Goal: Task Accomplishment & Management: Manage account settings

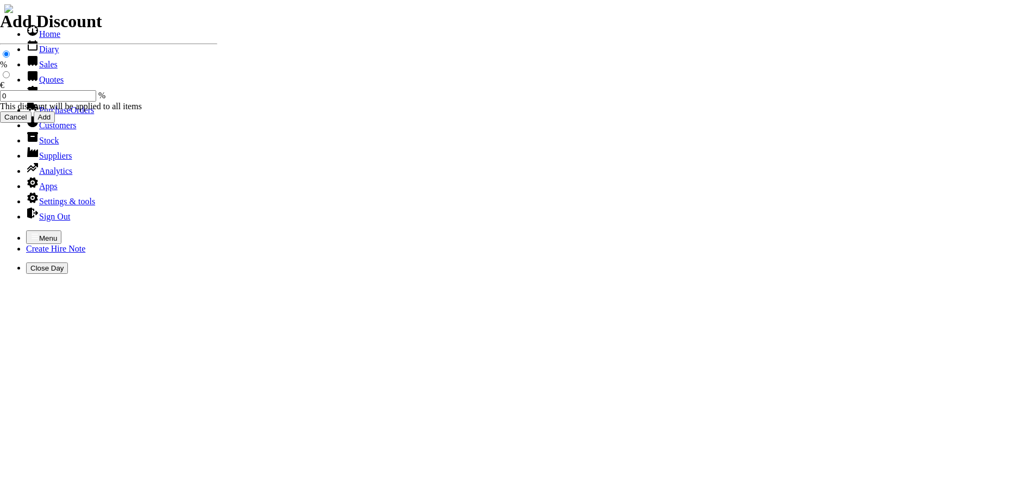
select select "HO"
click at [32, 234] on icon "button" at bounding box center [35, 236] width 7 height 5
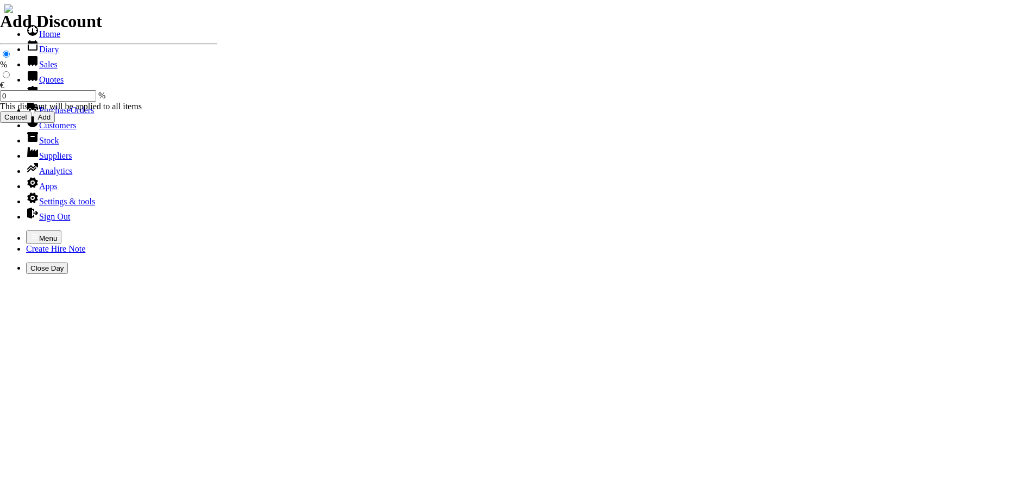
click at [43, 99] on link "Hire Notes" at bounding box center [51, 94] width 51 height 9
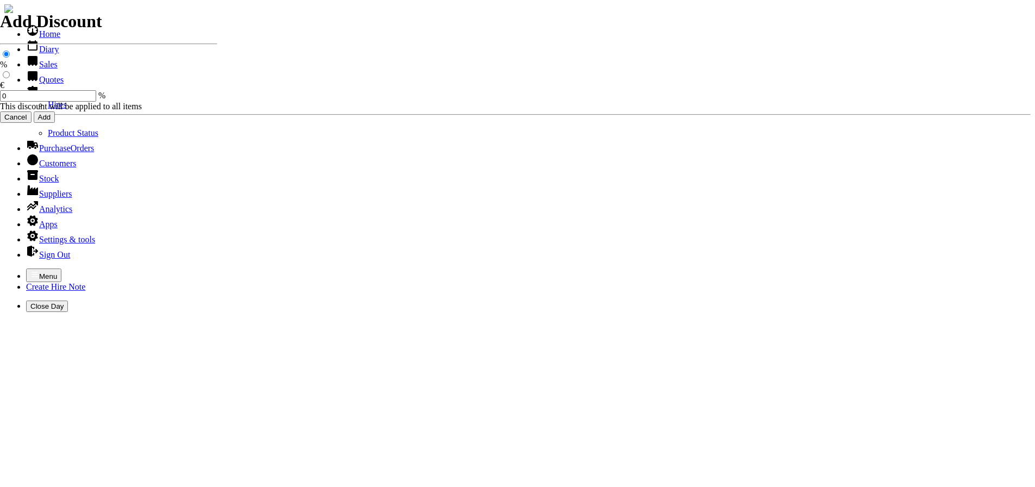
click at [48, 109] on link "Hires" at bounding box center [57, 104] width 19 height 9
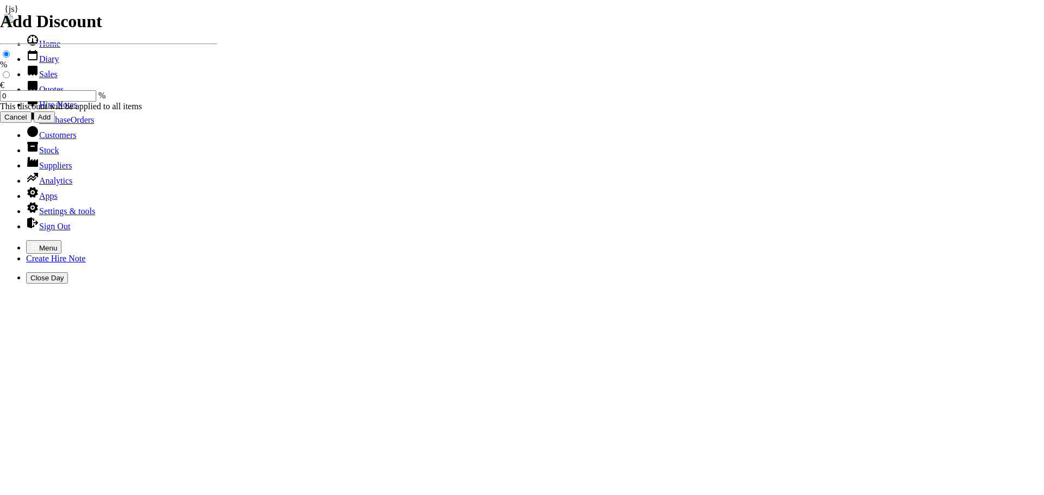
type input "JONATHAN"
type input "10/10/2025"
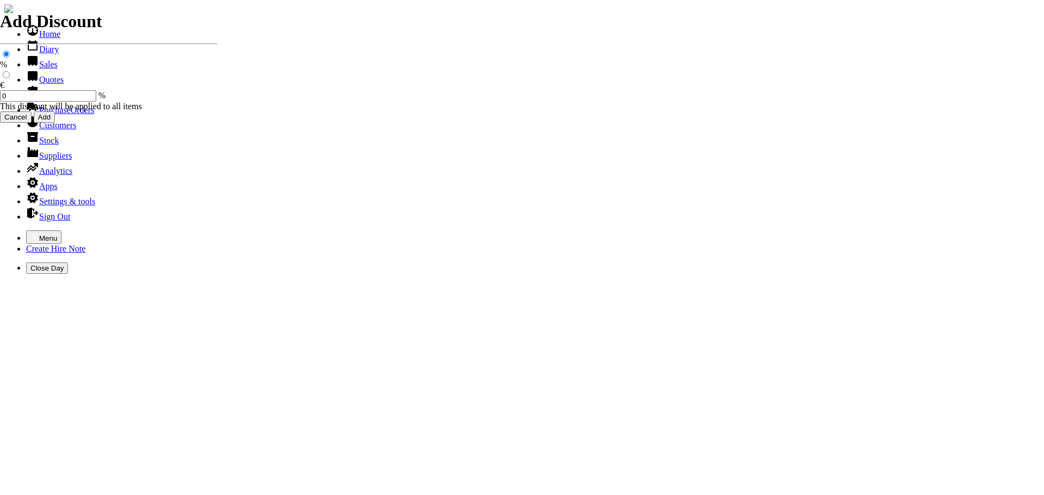
type input "14/10/2025"
type input "132"
type input "First Day, 1 week(s)"
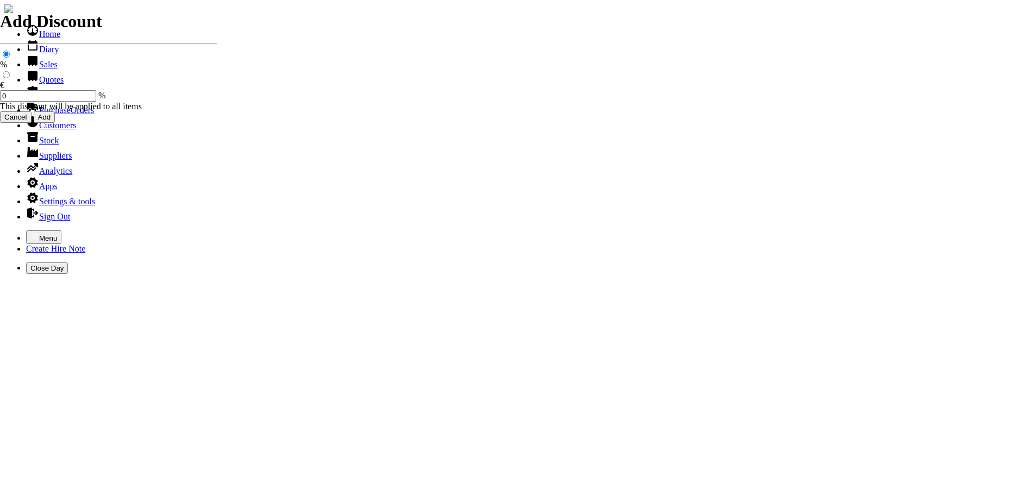
select select "HO"
click at [30, 232] on icon "button" at bounding box center [34, 236] width 9 height 9
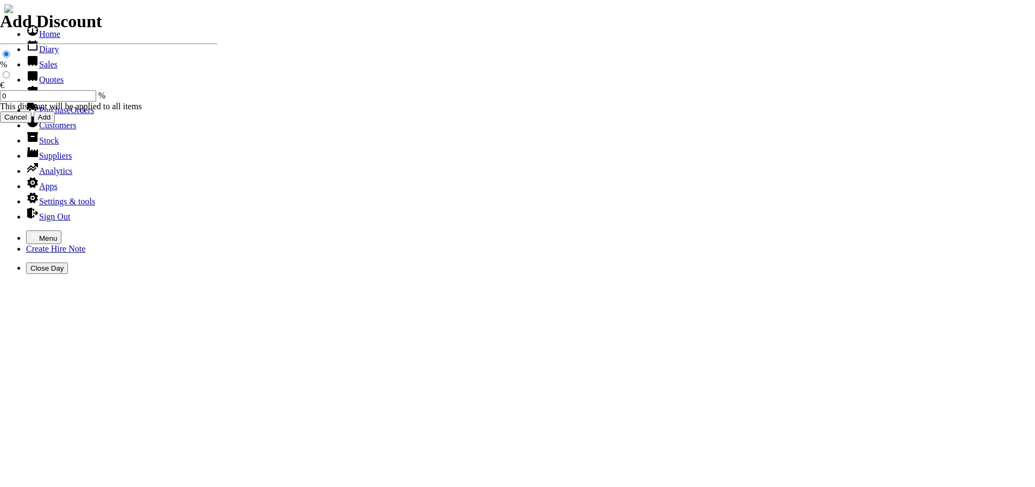
click at [42, 145] on link "Stock" at bounding box center [42, 140] width 33 height 9
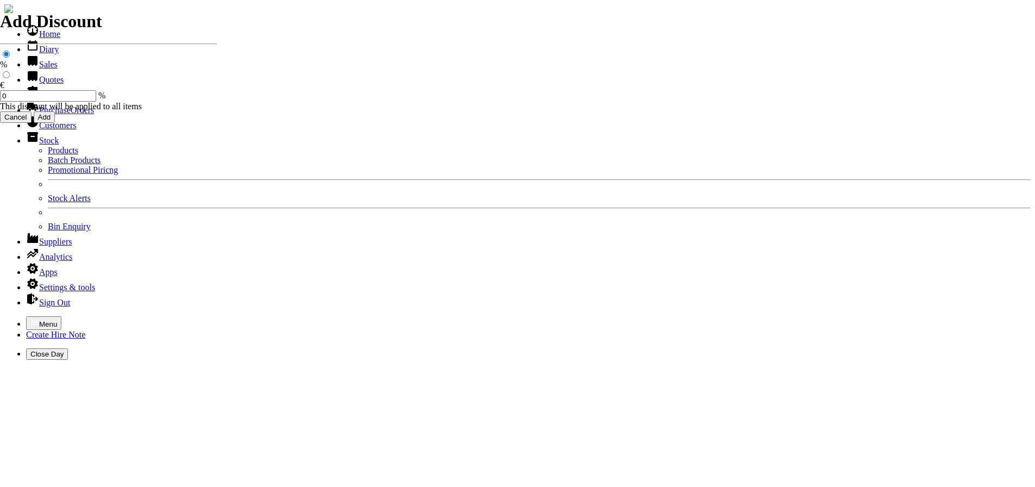
click at [48, 155] on link "Products" at bounding box center [63, 150] width 30 height 9
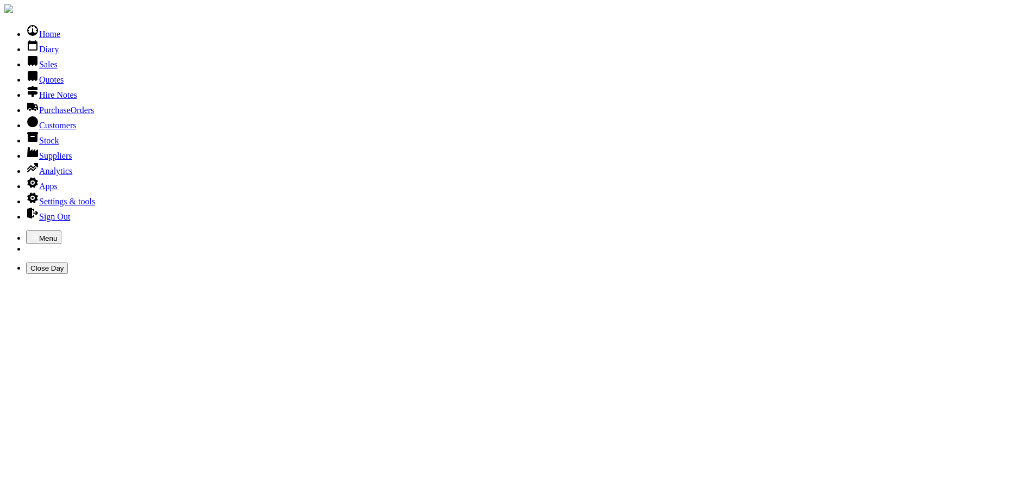
type input "deh"
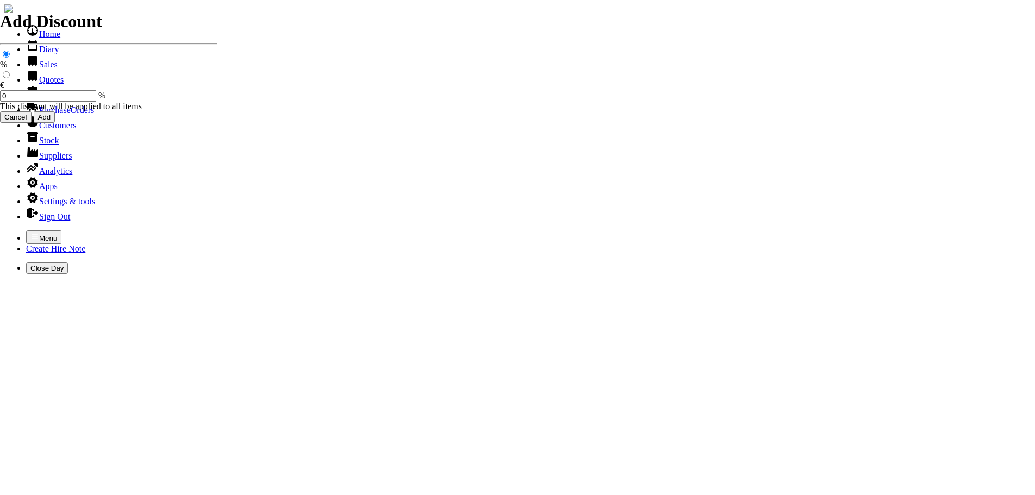
select select "HO"
click at [32, 234] on icon "button" at bounding box center [35, 236] width 7 height 5
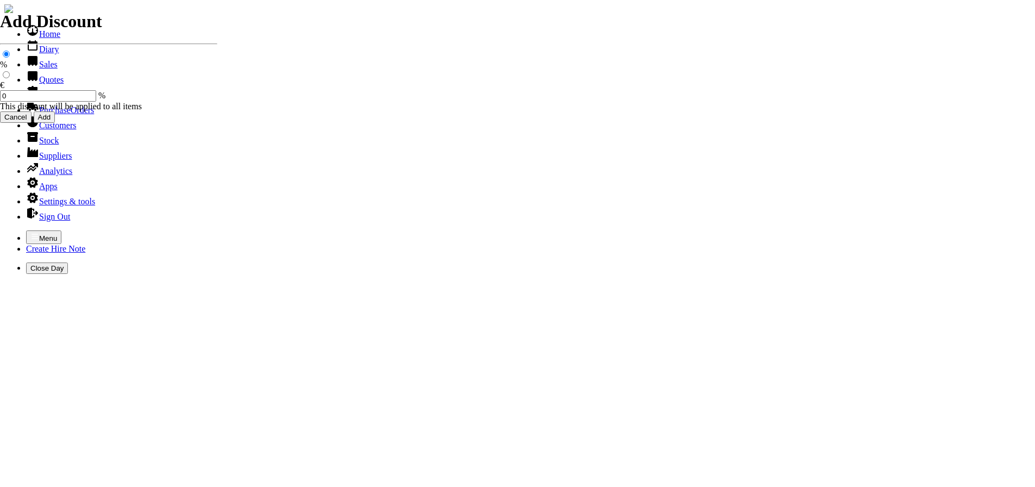
click at [33, 99] on link "Hire Notes" at bounding box center [51, 94] width 51 height 9
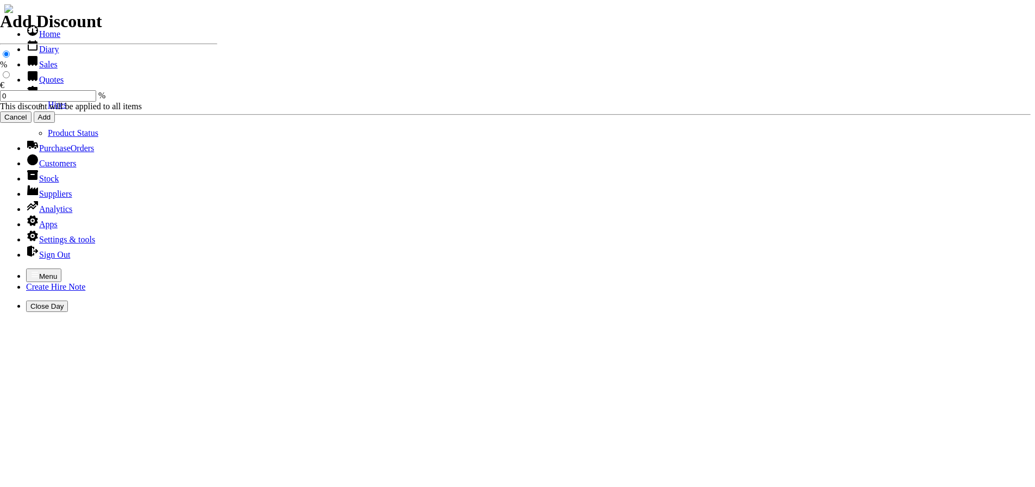
click at [48, 109] on link "Hires" at bounding box center [57, 104] width 19 height 9
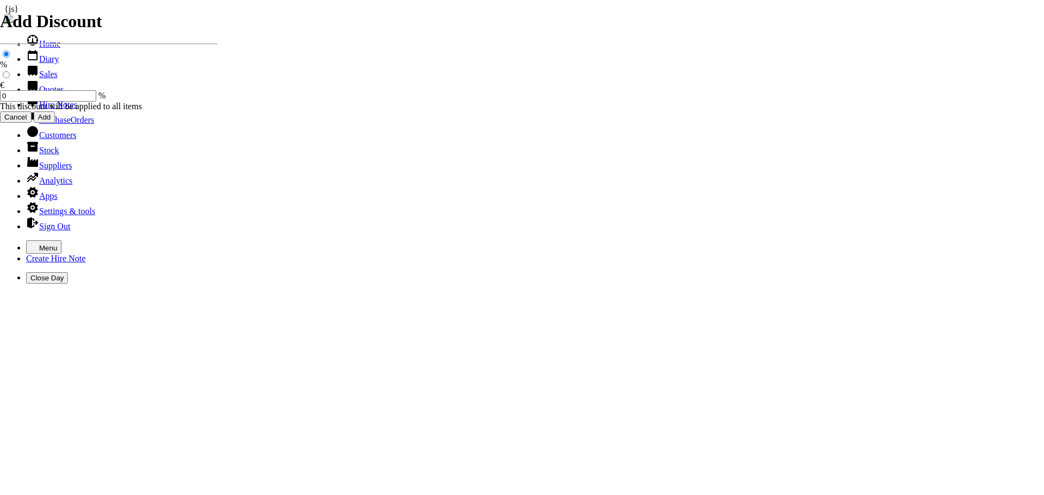
type input "[PERSON_NAME]"
type input "10/10/2025"
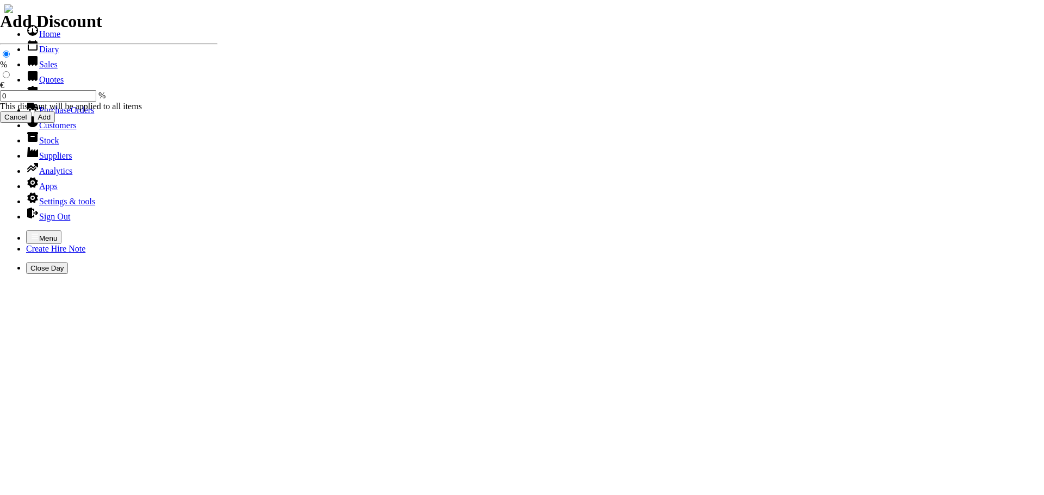
type input "[DATE]"
type input "132"
type input "First Day, 1 week(s)"
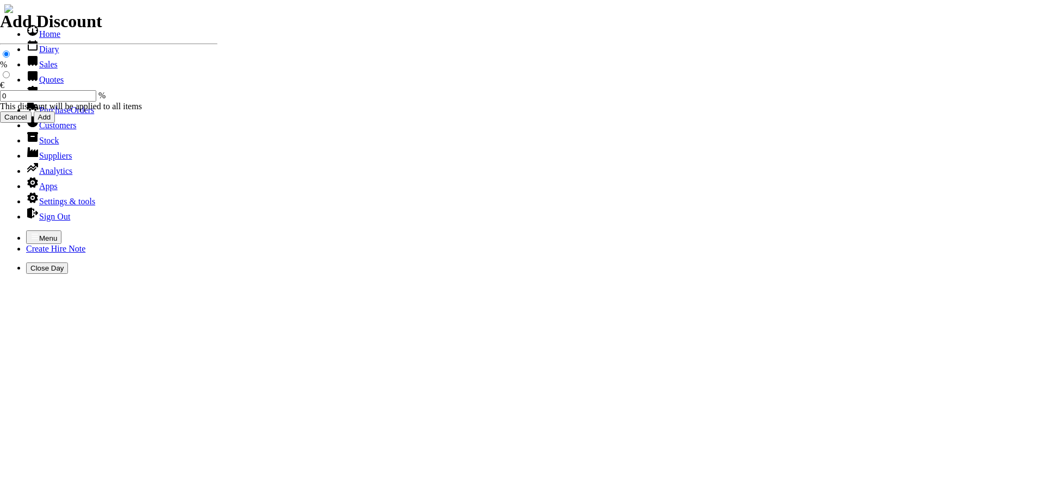
type input "66.00"
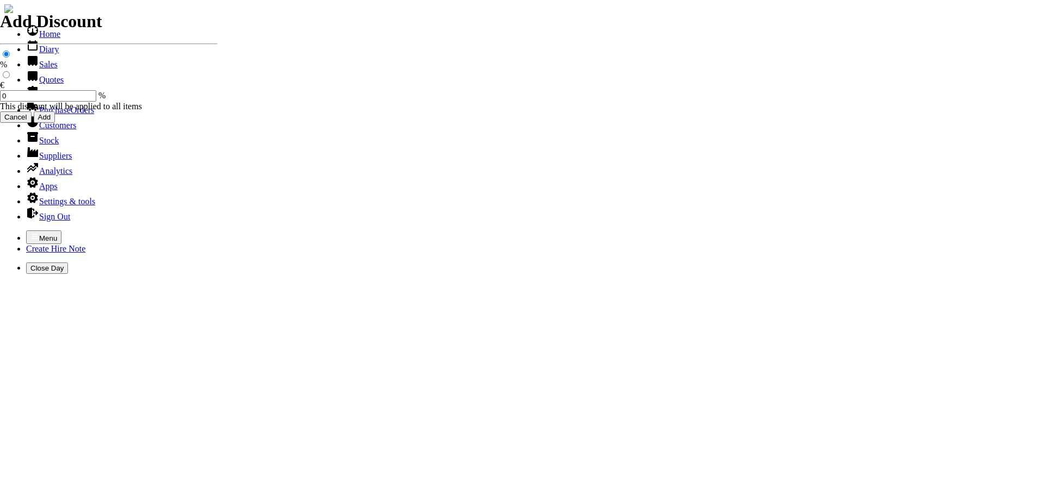
select select "HO"
select select "3"
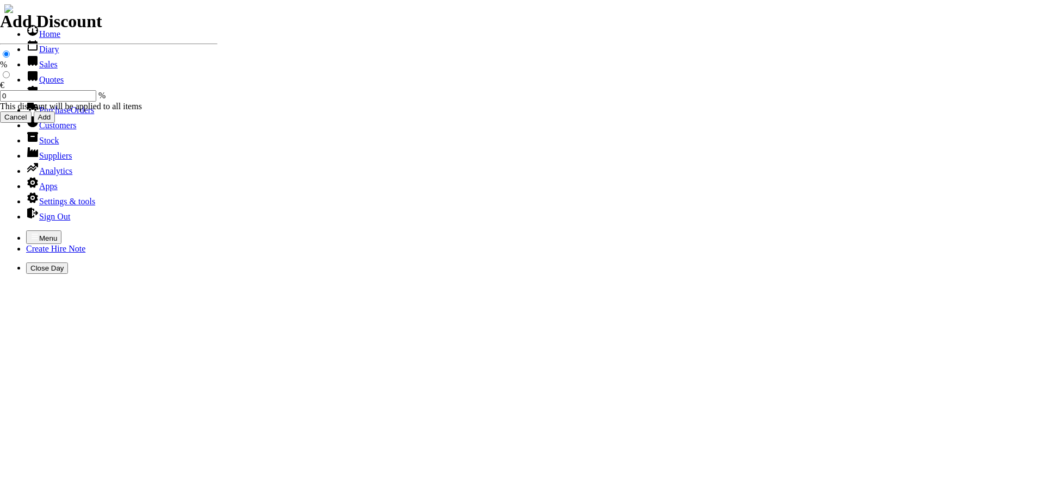
type input "101544"
type input "siobhan@kem.ie"
type input "[PERSON_NAME]"
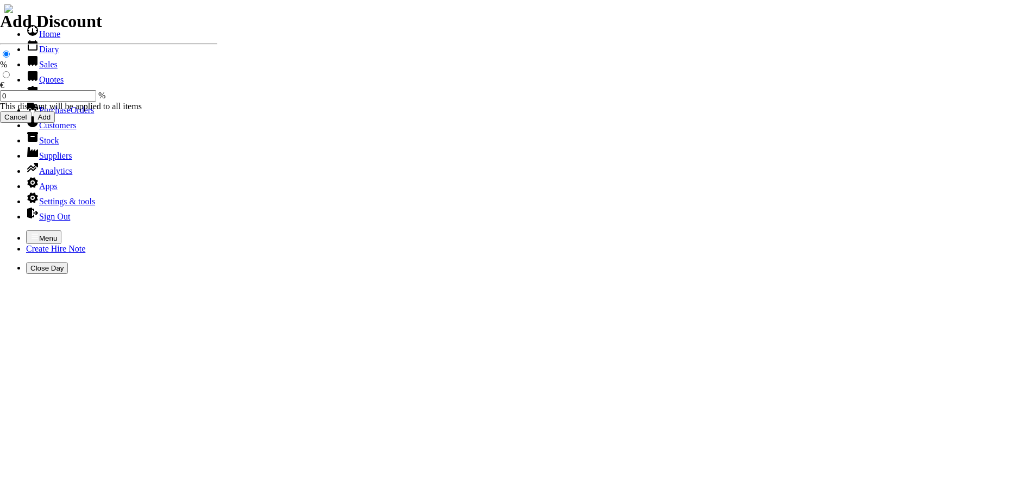
select select "HO"
